Goal: Navigation & Orientation: Find specific page/section

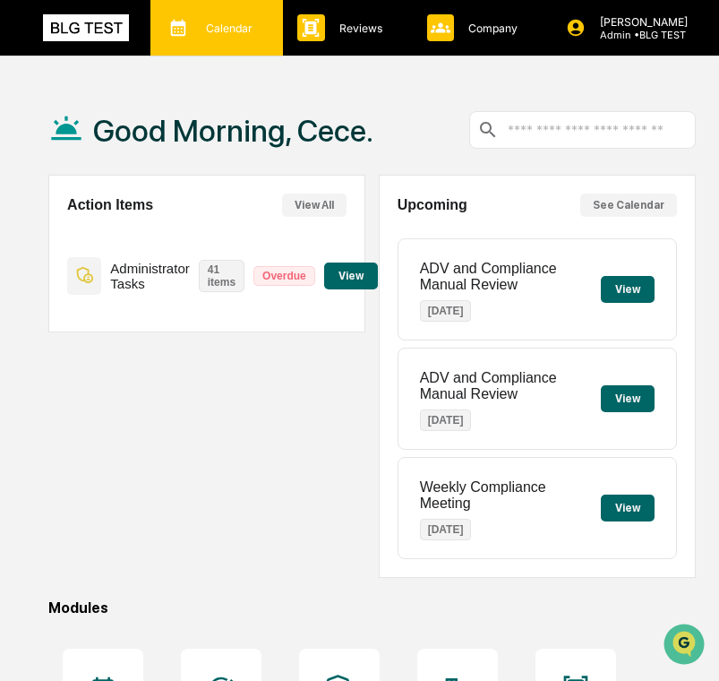
click at [201, 18] on div "Calendar Manage Tasks" at bounding box center [215, 27] width 115 height 27
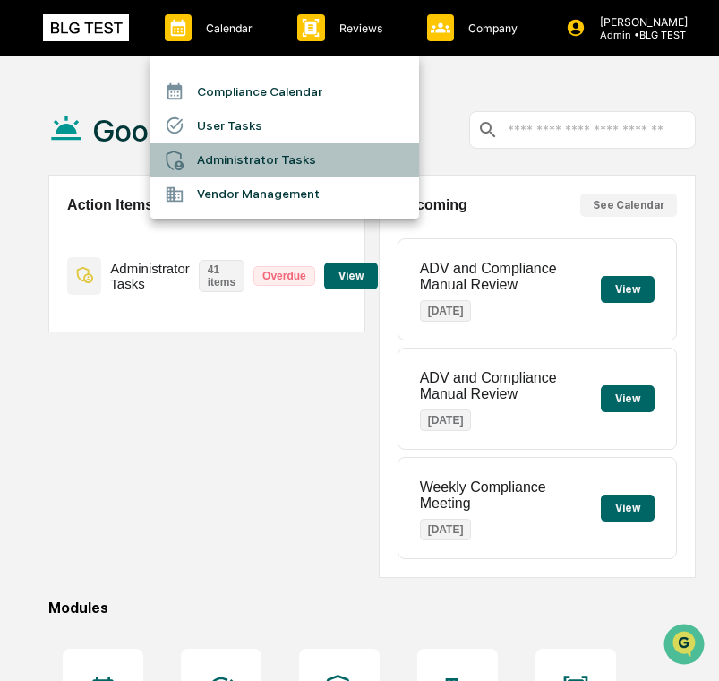
click at [194, 154] on div at bounding box center [181, 160] width 32 height 20
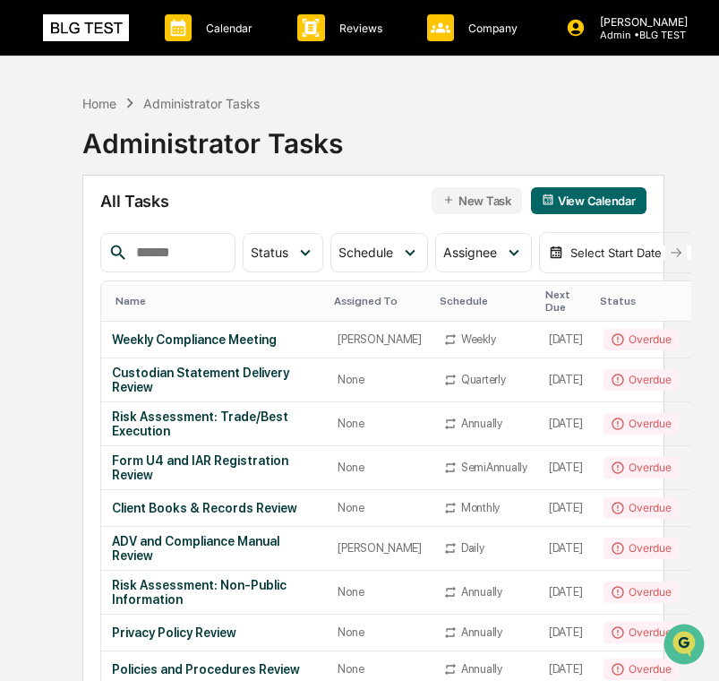
click at [471, 200] on button "New Task" at bounding box center [477, 200] width 90 height 27
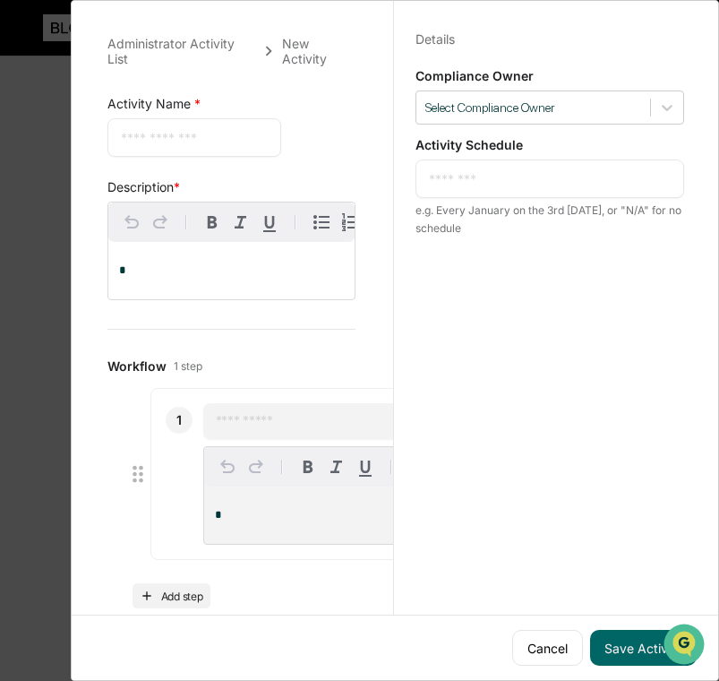
click at [62, 197] on div "Administrator Activity List New Activity Activity Name * * ​ Save Cancel Descri…" at bounding box center [359, 340] width 719 height 681
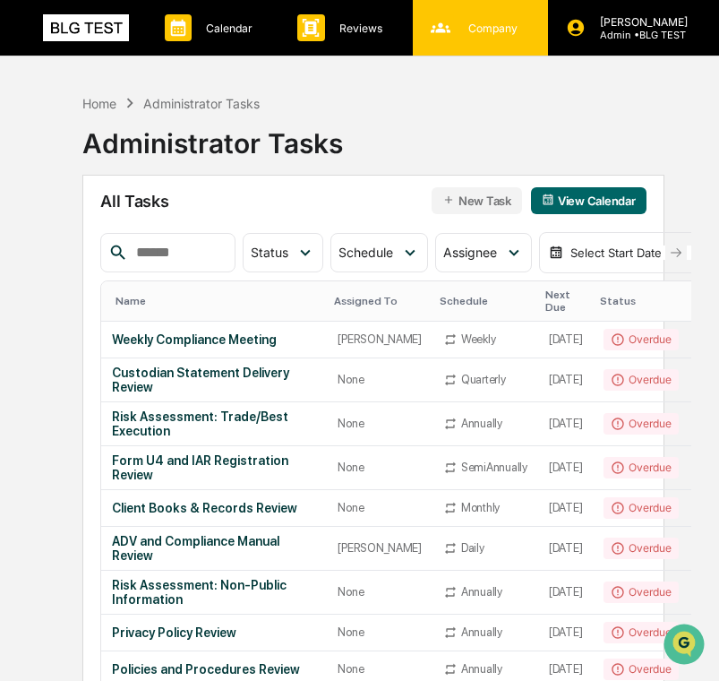
click at [421, 35] on div "Company People, Data, Settings" at bounding box center [478, 27] width 117 height 27
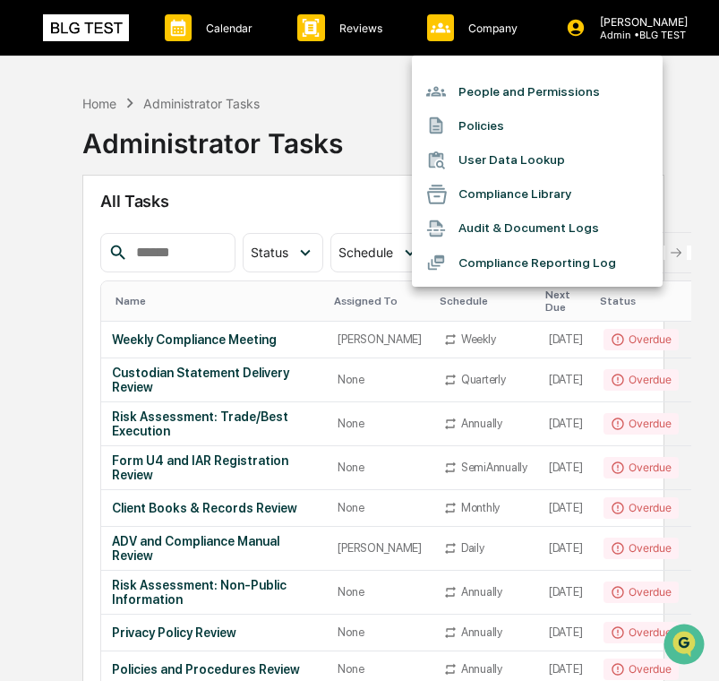
click at [483, 209] on li "Compliance Library" at bounding box center [537, 194] width 251 height 34
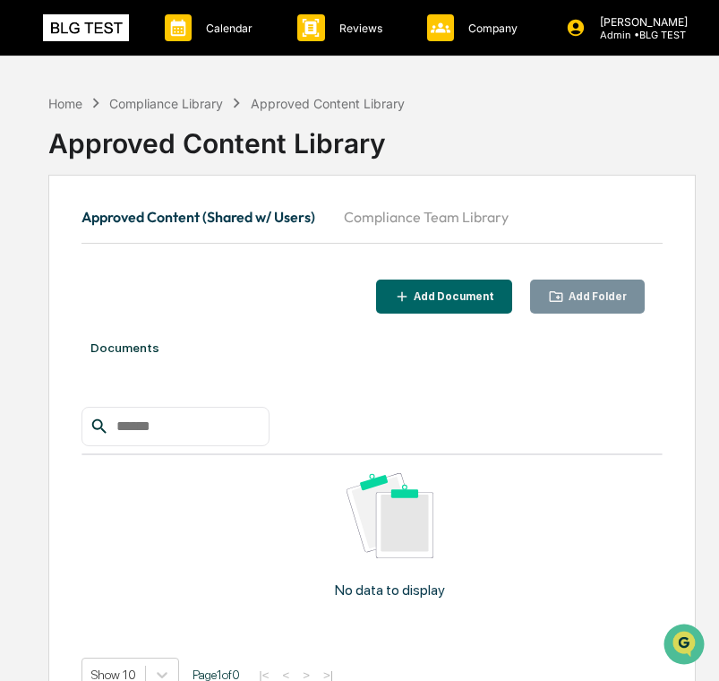
click at [456, 216] on button "Compliance Team Library" at bounding box center [426, 216] width 193 height 43
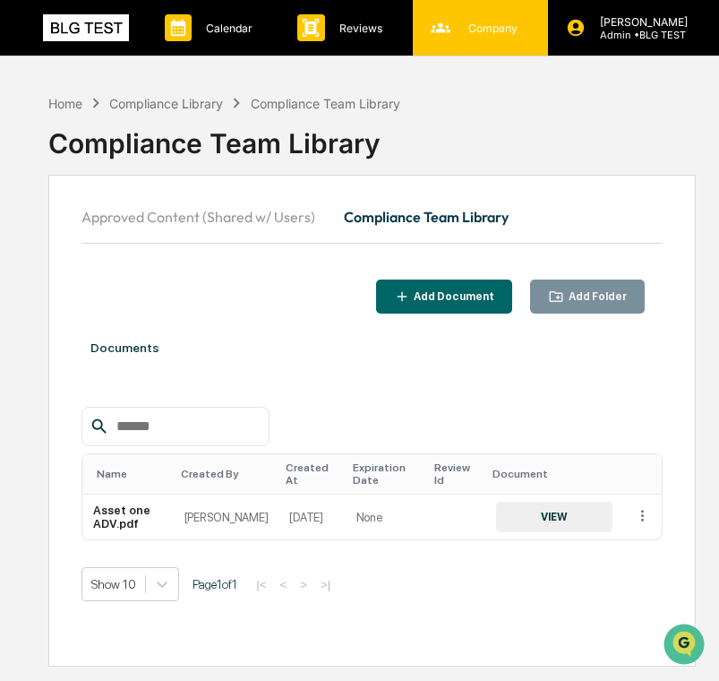
click at [450, 30] on icon at bounding box center [440, 27] width 27 height 27
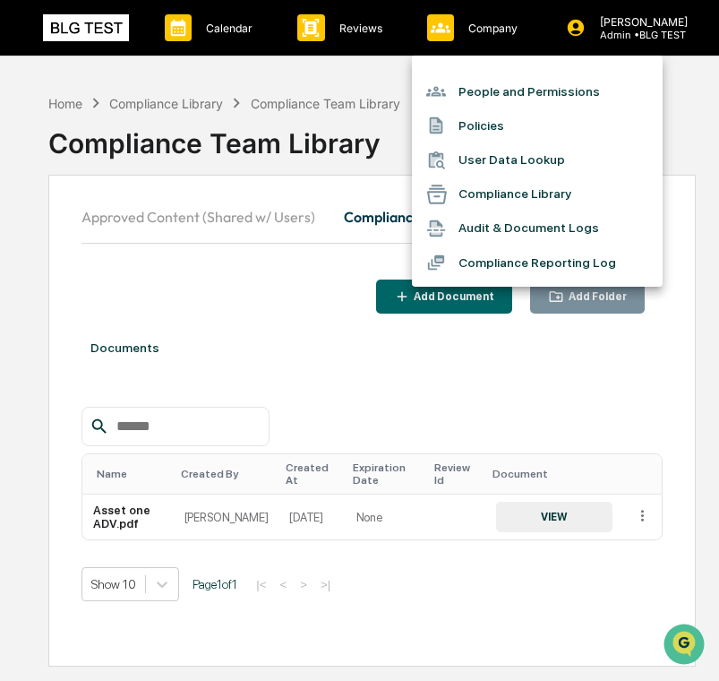
click at [454, 124] on div at bounding box center [442, 126] width 32 height 20
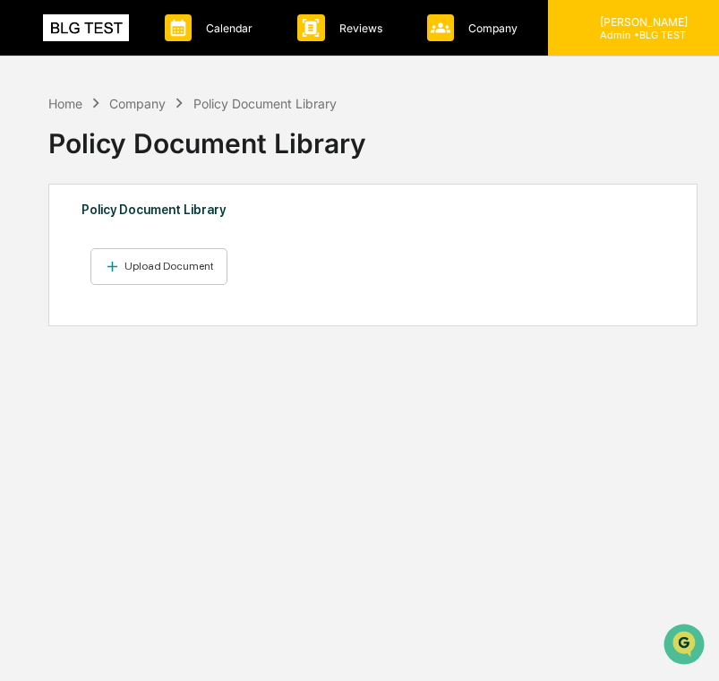
click at [631, 18] on p "[PERSON_NAME]" at bounding box center [641, 21] width 111 height 13
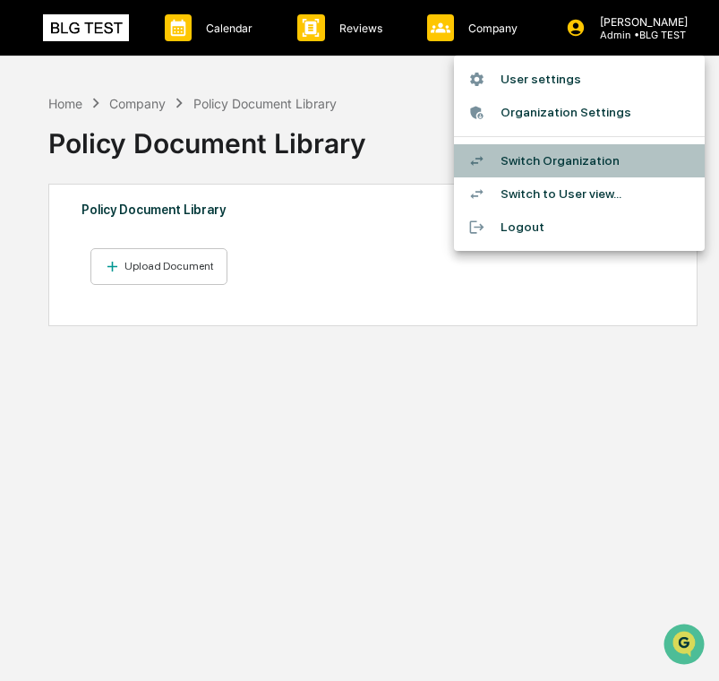
click at [574, 153] on li "Switch Organization" at bounding box center [579, 160] width 251 height 33
